Goal: Task Accomplishment & Management: Complete application form

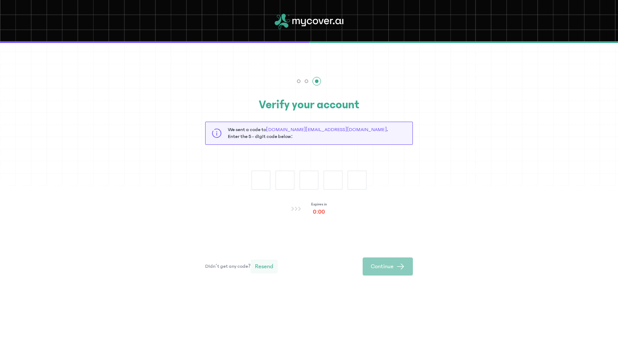
click at [264, 264] on span "Resend" at bounding box center [264, 266] width 18 height 9
click at [262, 172] on input "text" at bounding box center [261, 179] width 19 height 19
type input "*"
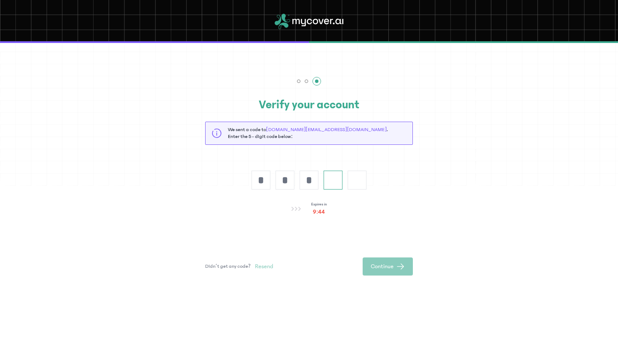
type input "*"
